Goal: Task Accomplishment & Management: Use online tool/utility

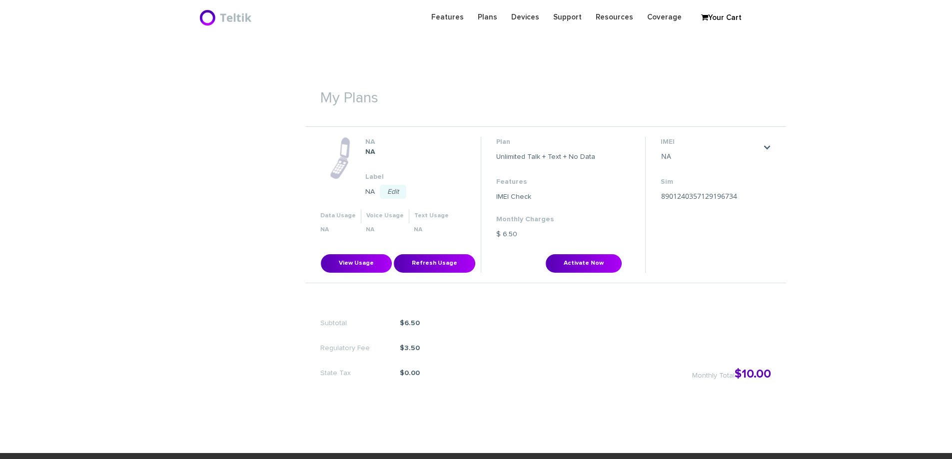
scroll to position [300, 0]
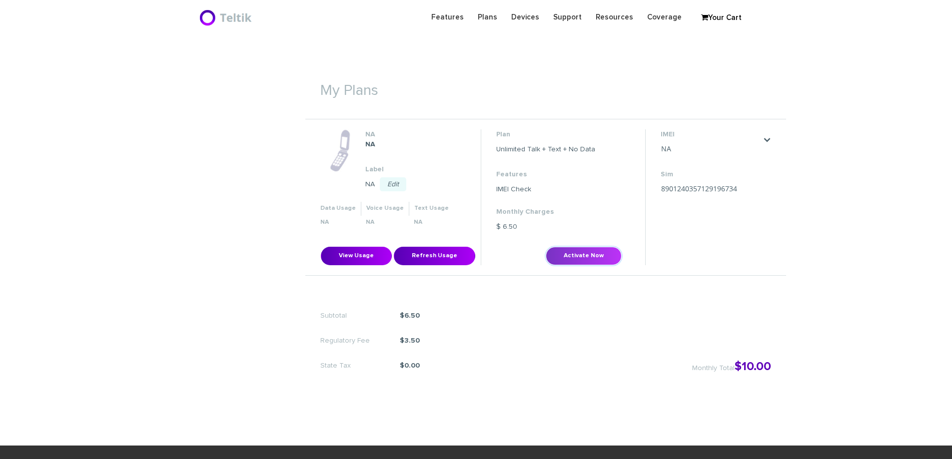
click at [606, 261] on button "Activate Now" at bounding box center [584, 256] width 76 height 18
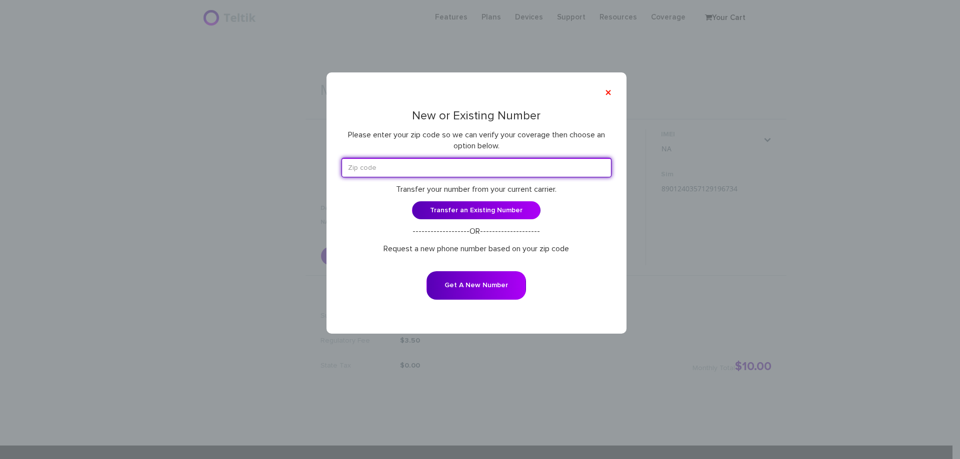
click at [459, 168] on input "text" at bounding box center [476, 167] width 270 height 19
type input "10952"
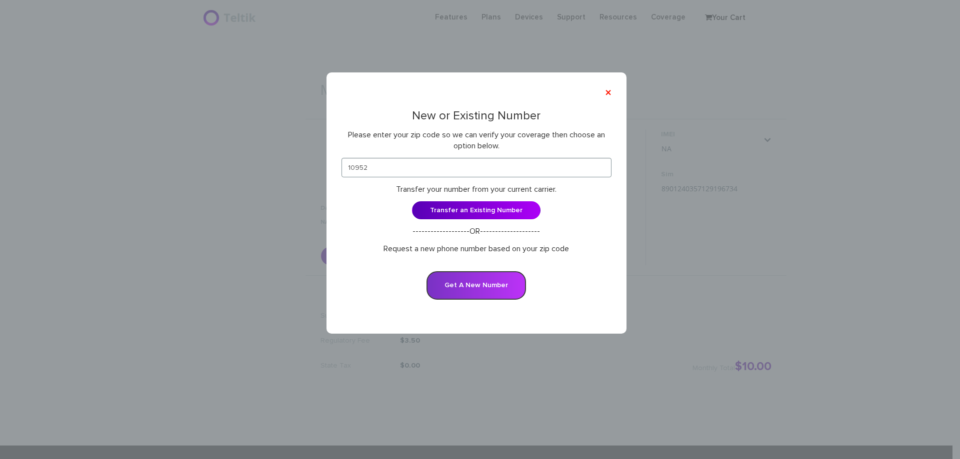
click at [466, 279] on button "Get A New Number" at bounding box center [475, 285] width 99 height 28
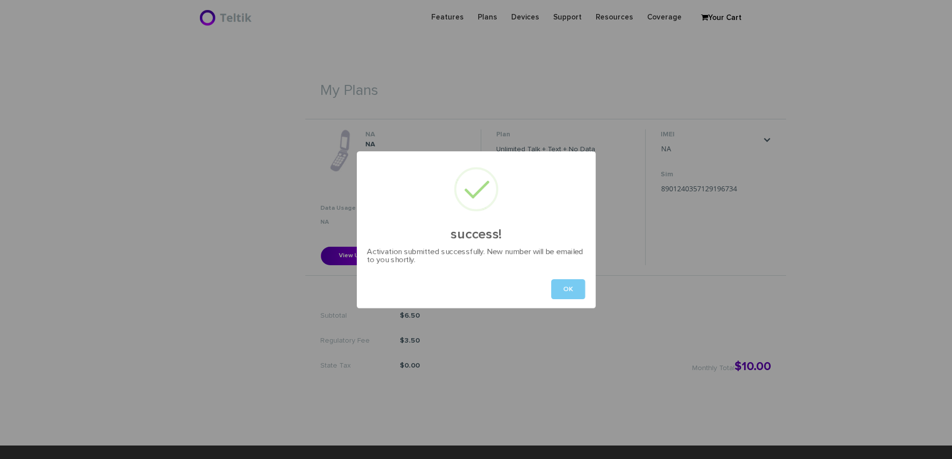
click at [574, 289] on button "OK" at bounding box center [568, 289] width 34 height 20
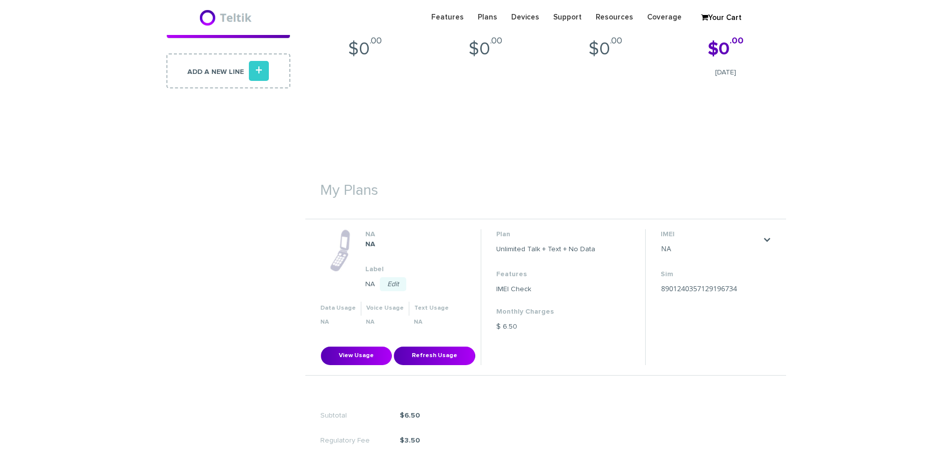
scroll to position [50, 0]
